Goal: Information Seeking & Learning: Learn about a topic

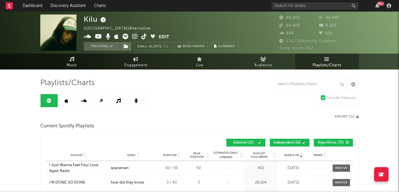
click at [83, 66] on link "Music" at bounding box center [72, 62] width 64 height 16
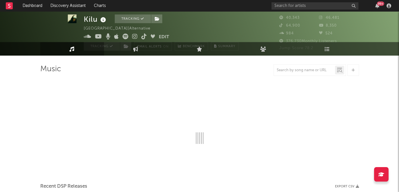
select select "6m"
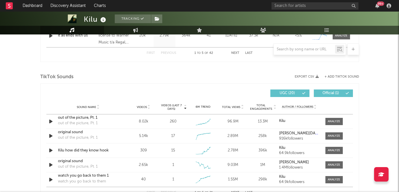
scroll to position [363, 0]
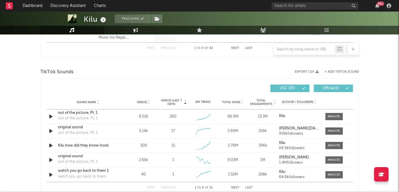
click at [182, 99] on span "Videos (last 7 days)" at bounding box center [171, 102] width 23 height 7
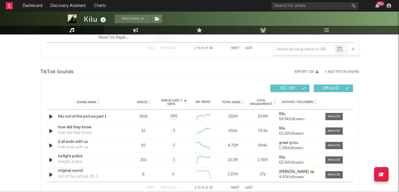
click at [179, 101] on span "Videos (last 7 days)" at bounding box center [171, 102] width 23 height 7
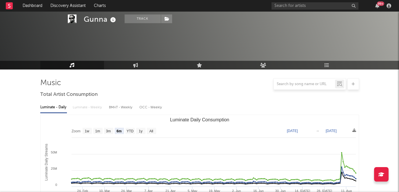
select select "6m"
select select "1w"
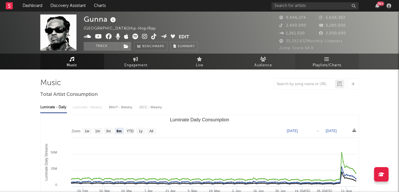
click at [338, 60] on link "Playlists/Charts" at bounding box center [327, 62] width 64 height 16
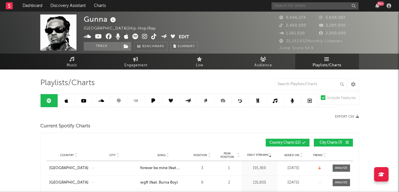
click at [303, 7] on input "text" at bounding box center [314, 5] width 87 height 7
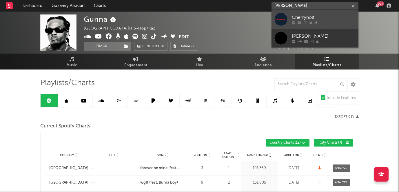
type input "cherry holt"
click at [308, 17] on div "Cherryholt" at bounding box center [324, 17] width 64 height 7
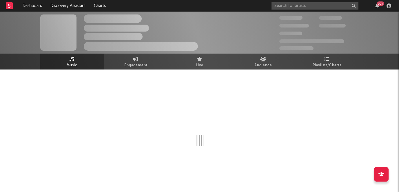
select select "1w"
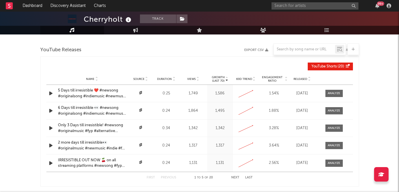
scroll to position [577, 0]
